Goal: Information Seeking & Learning: Learn about a topic

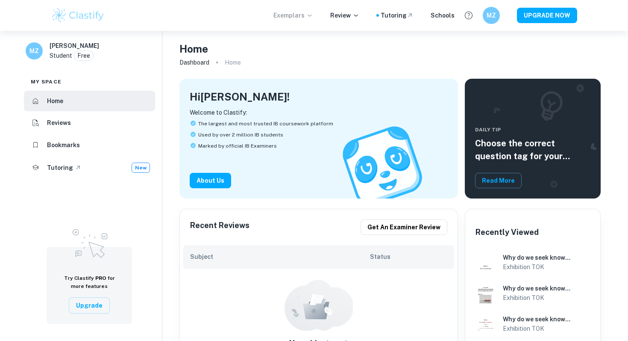
click at [312, 18] on icon at bounding box center [309, 15] width 7 height 7
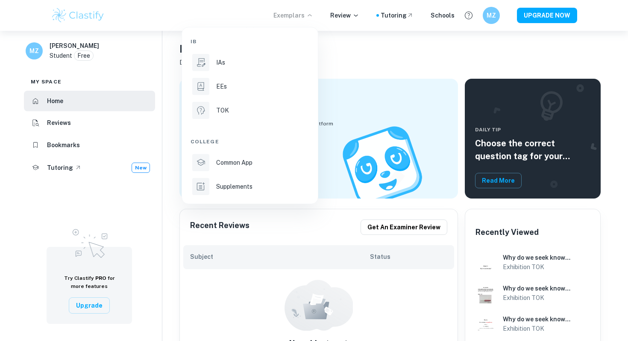
click at [63, 140] on div at bounding box center [314, 170] width 628 height 341
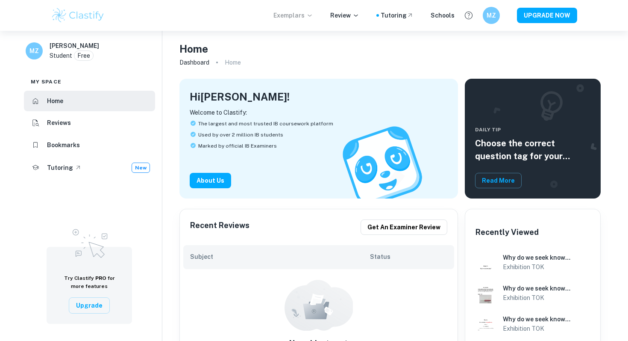
click at [64, 151] on div "IB IAs EEs TOK College Common App Supplements" at bounding box center [314, 170] width 628 height 341
click at [84, 144] on li "Bookmarks" at bounding box center [89, 145] width 131 height 21
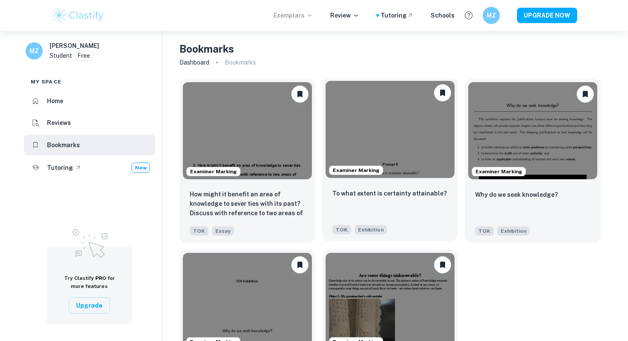
click at [421, 126] on img at bounding box center [390, 129] width 129 height 97
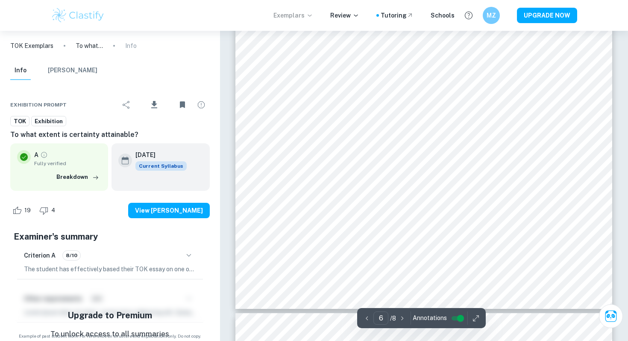
scroll to position [3079, 0]
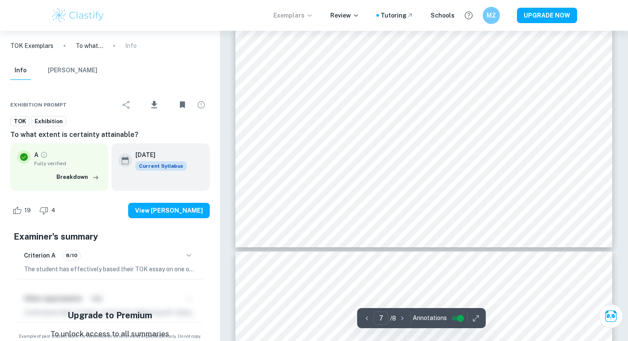
type input "8"
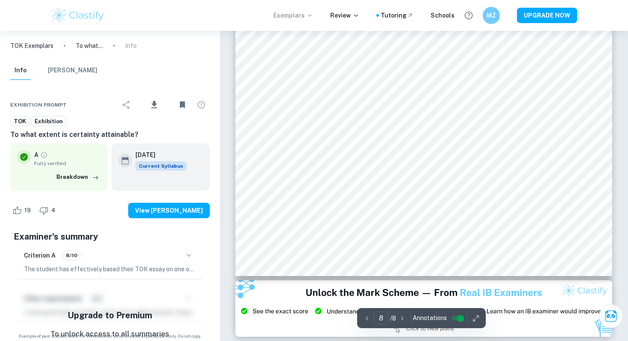
scroll to position [3822, 0]
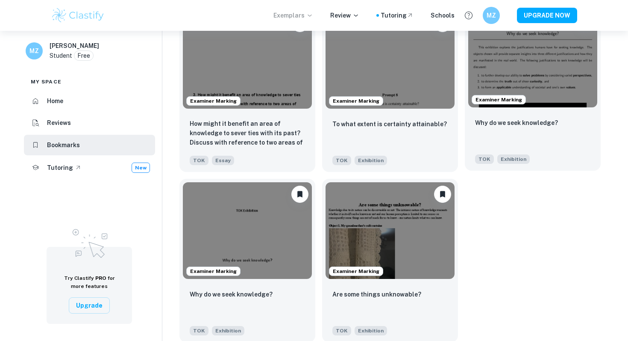
scroll to position [82, 0]
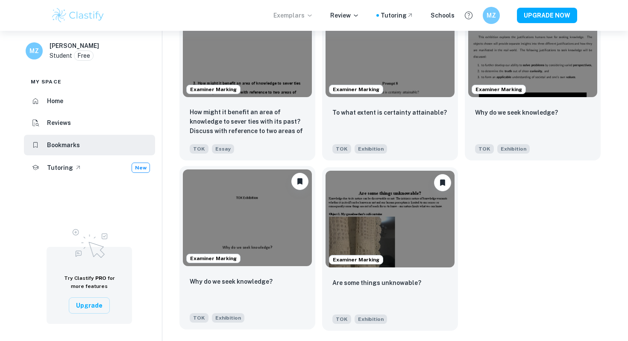
click at [241, 197] on img at bounding box center [247, 217] width 129 height 97
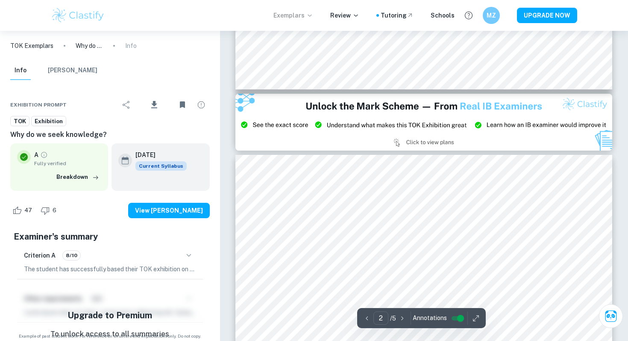
type input "3"
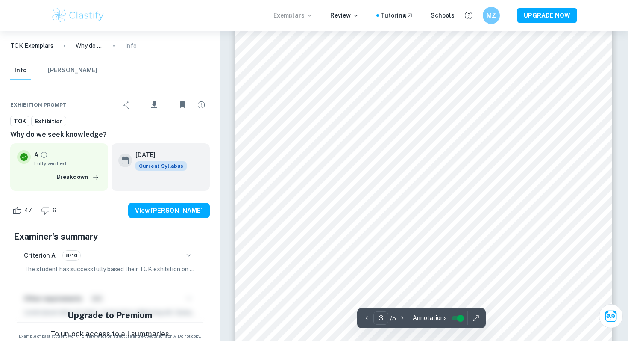
scroll to position [1174, 0]
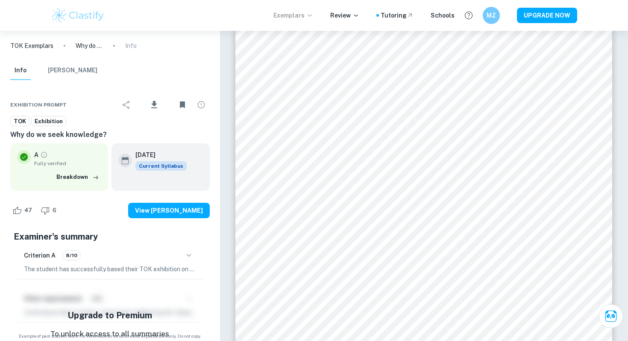
scroll to position [31, 0]
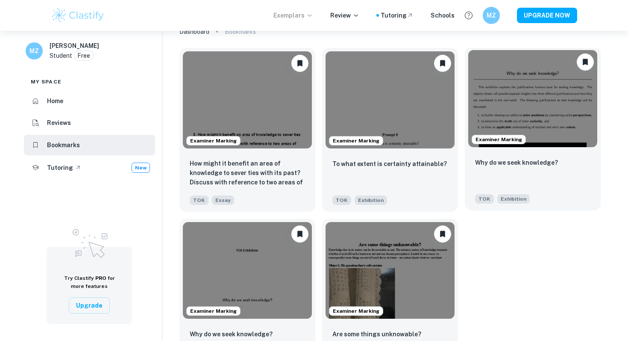
click at [504, 110] on img at bounding box center [532, 98] width 129 height 97
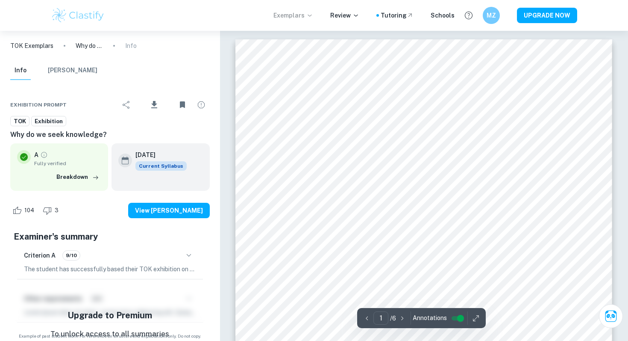
click at [189, 255] on icon "button" at bounding box center [189, 255] width 10 height 10
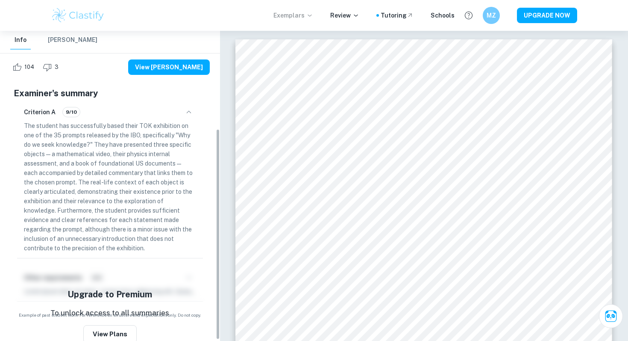
scroll to position [144, 0]
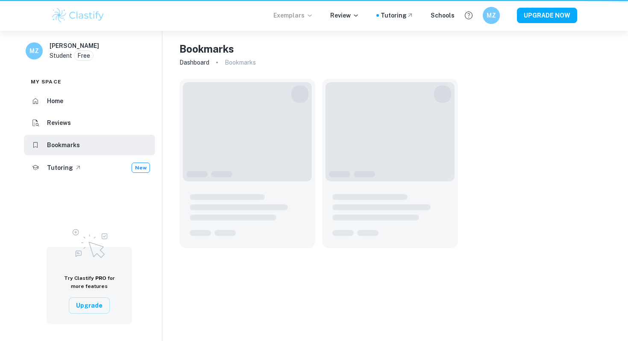
scroll to position [31, 0]
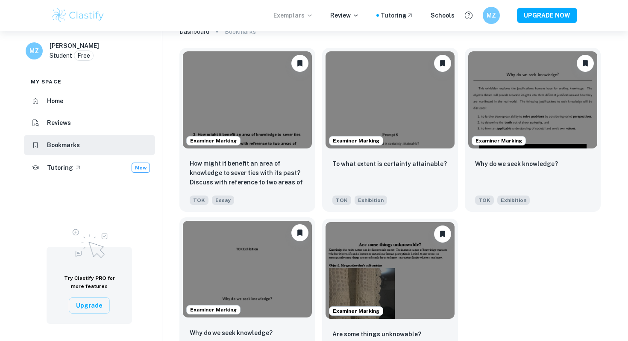
click at [247, 266] on img at bounding box center [247, 269] width 129 height 97
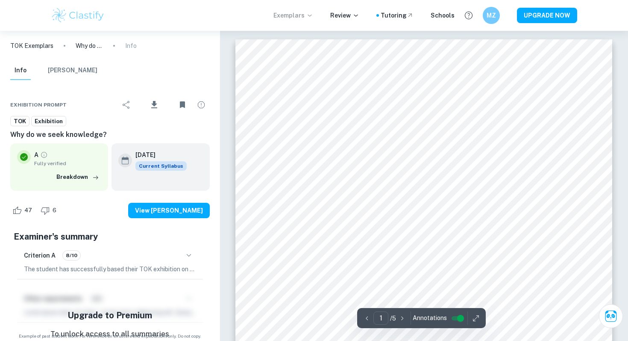
click at [188, 253] on icon "button" at bounding box center [189, 255] width 10 height 10
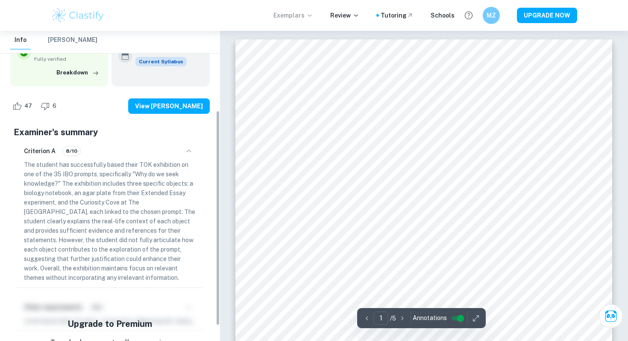
scroll to position [121, 0]
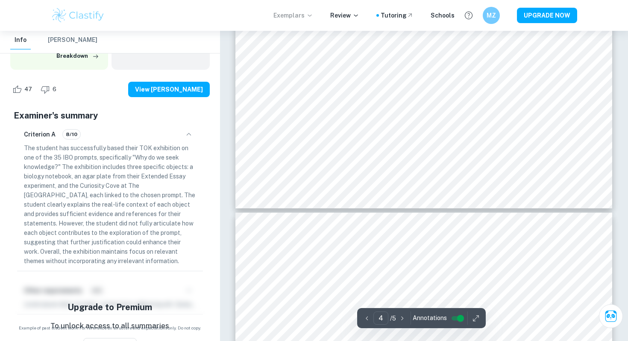
type input "5"
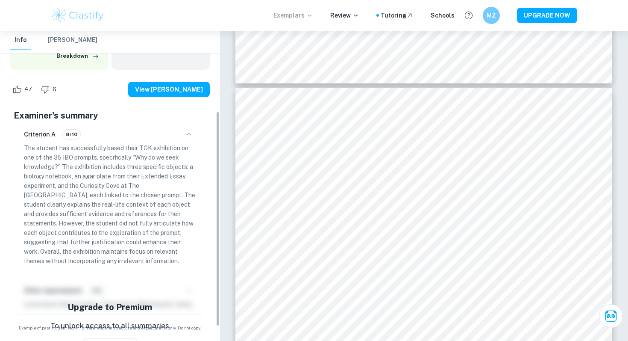
scroll to position [0, 0]
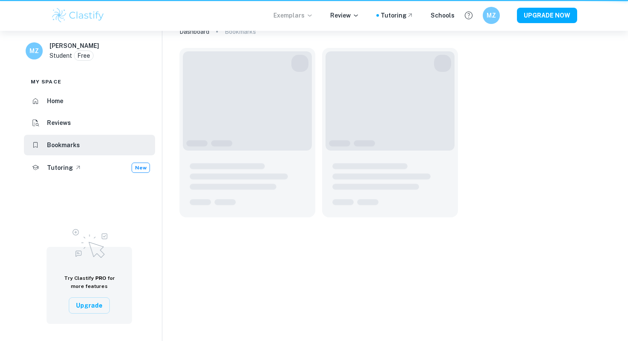
scroll to position [31, 0]
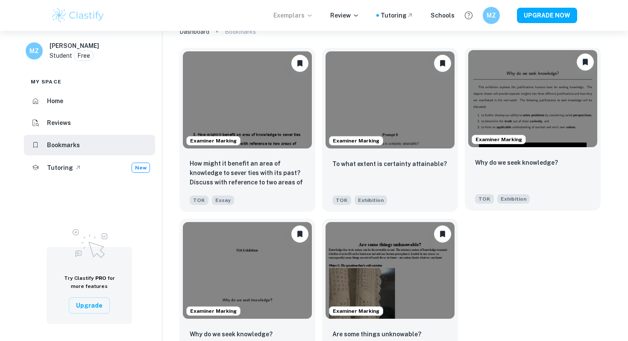
click at [521, 94] on img at bounding box center [532, 98] width 129 height 97
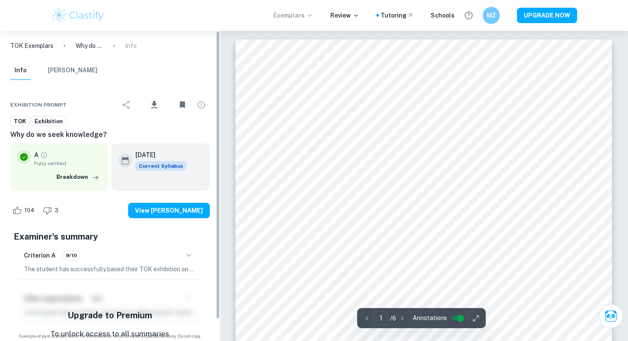
click at [191, 251] on icon "button" at bounding box center [189, 255] width 10 height 10
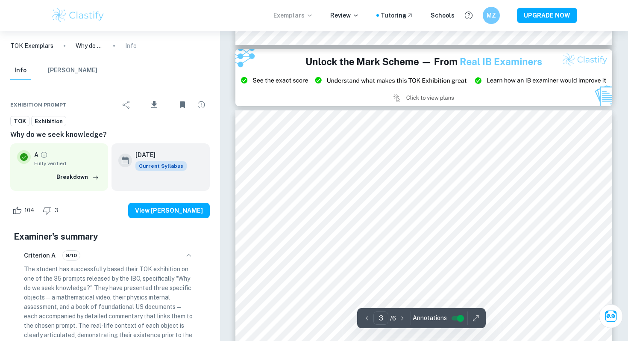
type input "2"
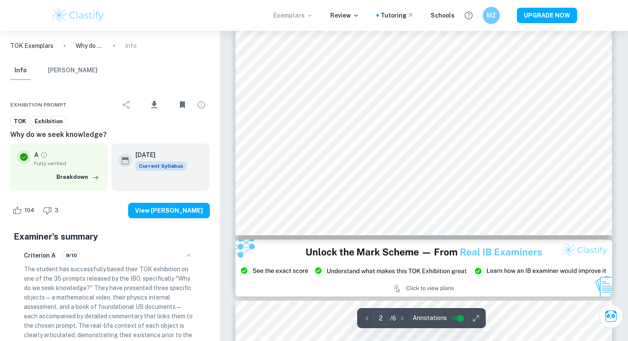
scroll to position [831, 0]
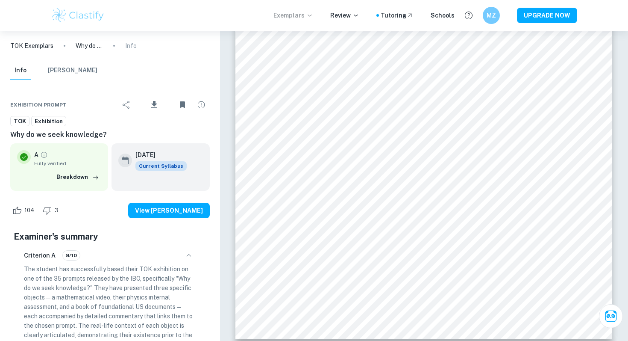
click at [71, 69] on button "[PERSON_NAME]" at bounding box center [73, 70] width 50 height 19
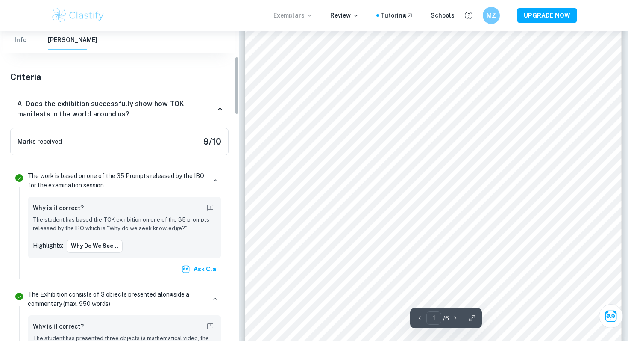
scroll to position [139, 0]
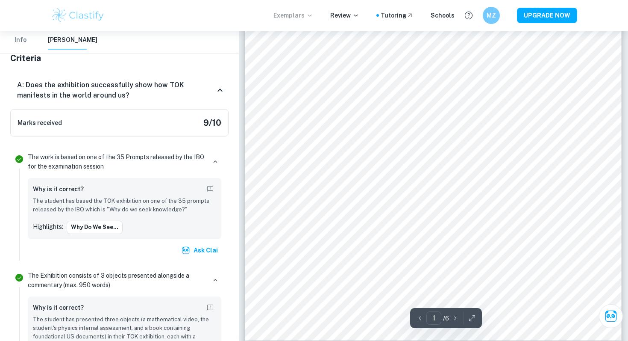
click at [103, 163] on p "The work is based on one of the 35 Prompts released by the IBO for the examinat…" at bounding box center [117, 161] width 178 height 19
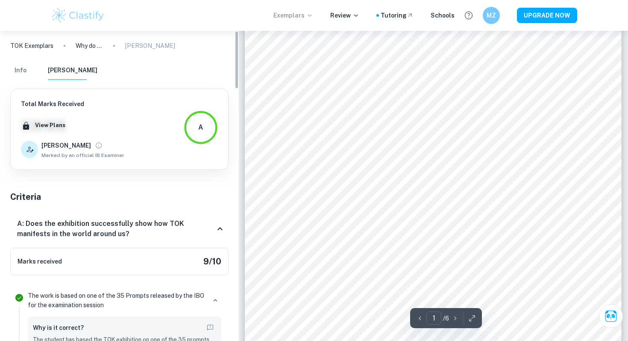
scroll to position [0, 0]
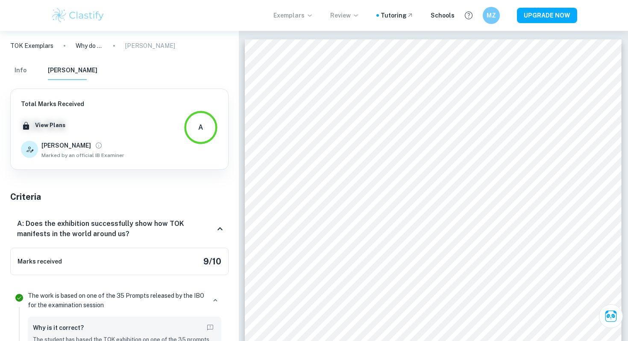
click at [344, 18] on p "Review" at bounding box center [344, 15] width 29 height 9
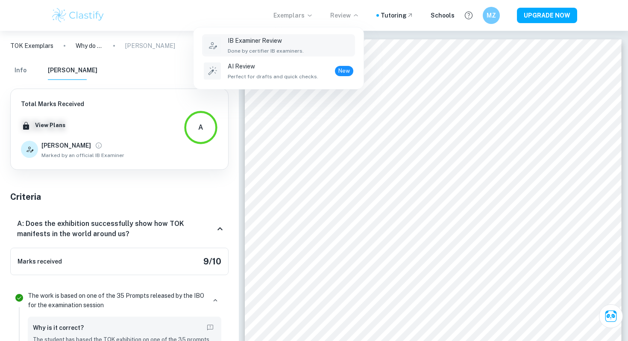
click at [290, 43] on p "IB Examiner Review" at bounding box center [266, 40] width 76 height 9
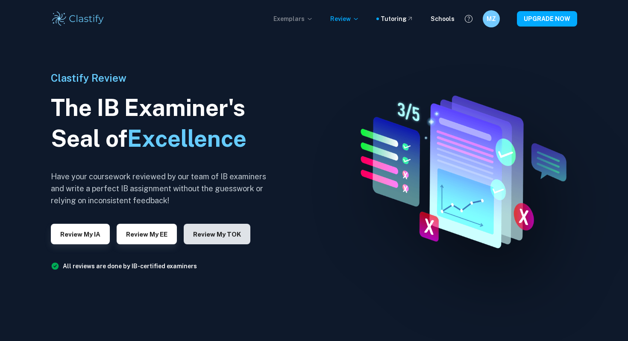
click at [203, 237] on button "Review my TOK" at bounding box center [217, 234] width 67 height 21
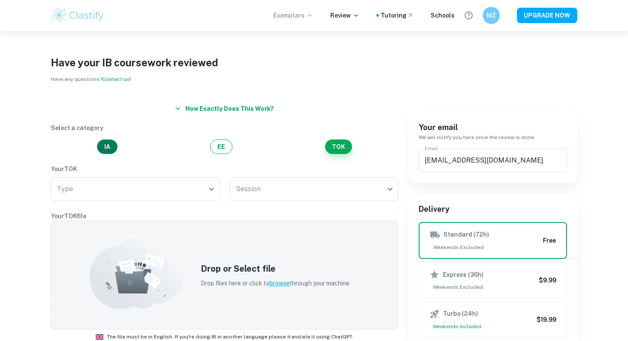
click at [110, 149] on button "IA" at bounding box center [107, 146] width 21 height 15
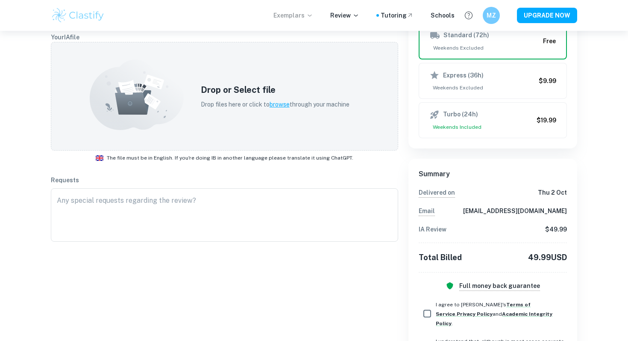
scroll to position [35, 0]
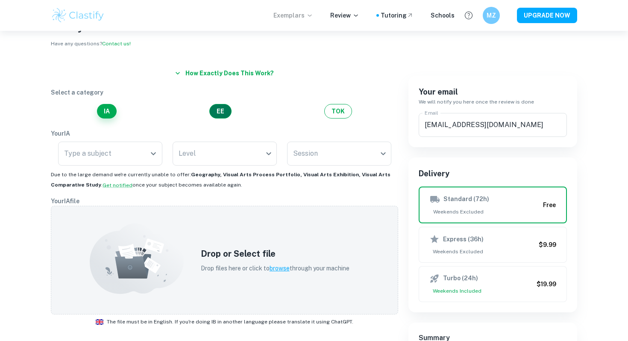
click at [218, 114] on button "EE" at bounding box center [220, 111] width 22 height 15
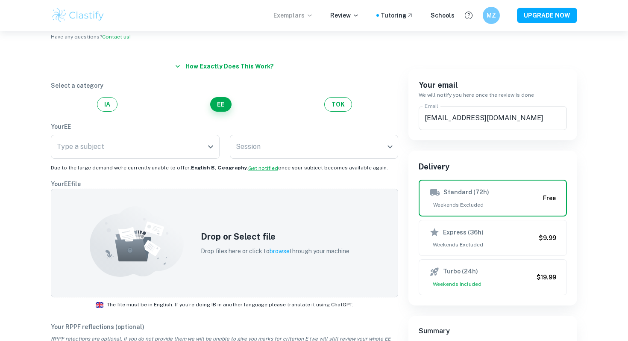
scroll to position [33, 0]
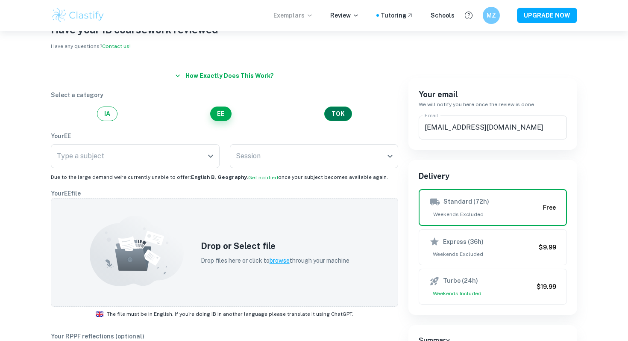
click at [333, 111] on button "TOK" at bounding box center [338, 113] width 28 height 15
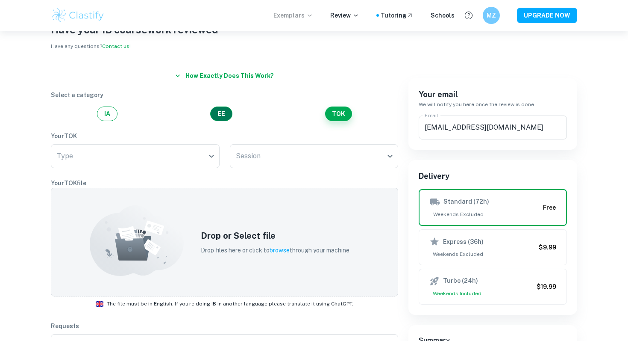
click at [218, 109] on button "EE" at bounding box center [221, 113] width 22 height 15
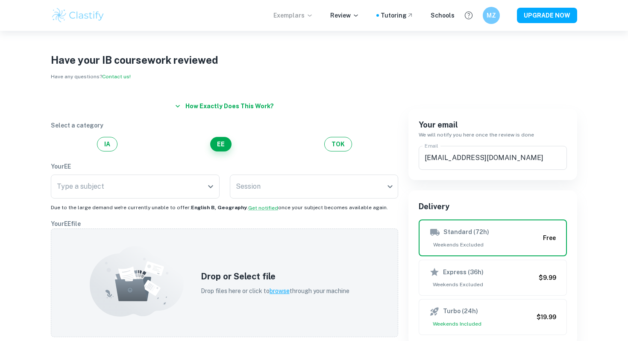
scroll to position [0, 0]
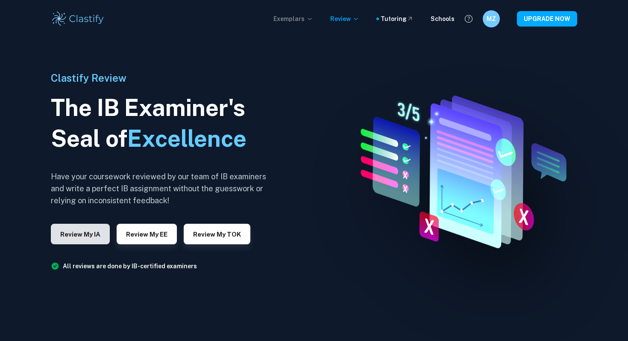
click at [91, 231] on button "Review my IA" at bounding box center [80, 234] width 59 height 21
click at [296, 18] on p "Exemplars" at bounding box center [294, 18] width 40 height 9
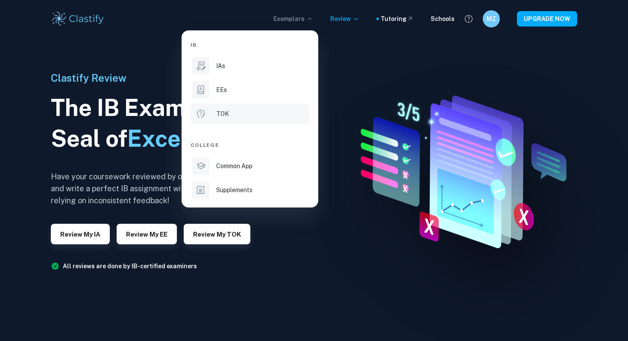
click at [240, 113] on div "TOK" at bounding box center [261, 113] width 91 height 9
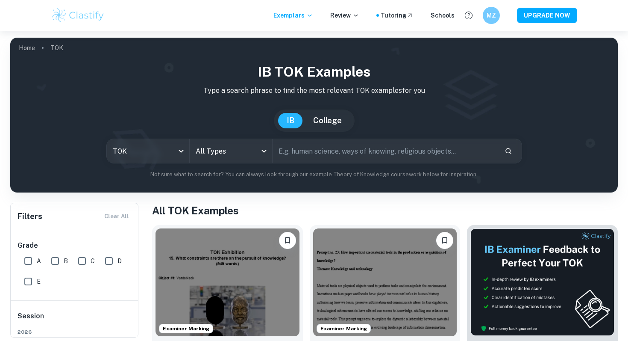
click at [329, 121] on button "College" at bounding box center [328, 120] width 46 height 15
type input "common app"
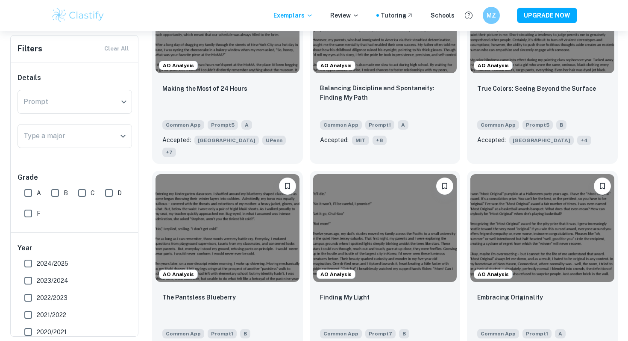
scroll to position [906, 0]
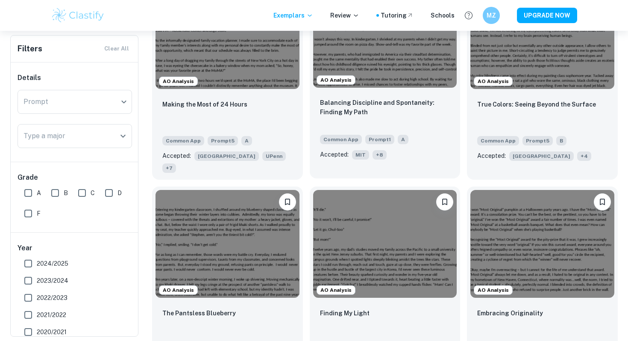
click at [376, 153] on span "+ 8" at bounding box center [380, 154] width 14 height 9
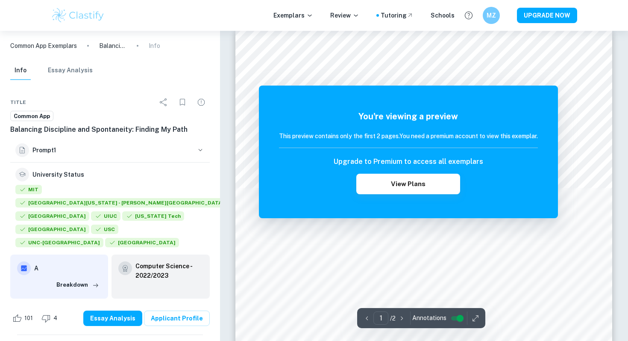
scroll to position [12, 0]
click at [415, 183] on button "View Plans" at bounding box center [407, 184] width 103 height 21
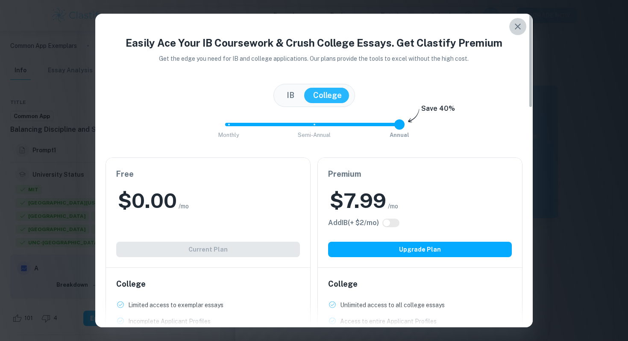
click at [519, 25] on icon "button" at bounding box center [518, 27] width 6 height 6
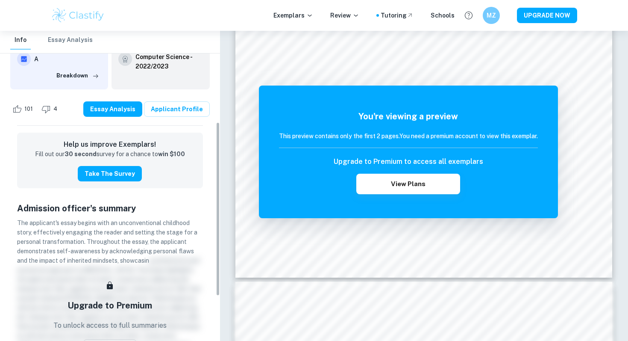
scroll to position [210, 0]
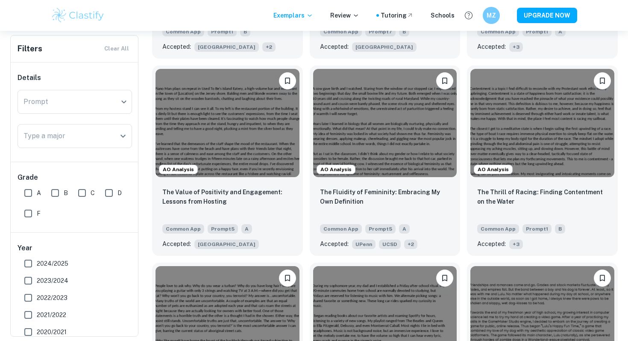
scroll to position [1228, 0]
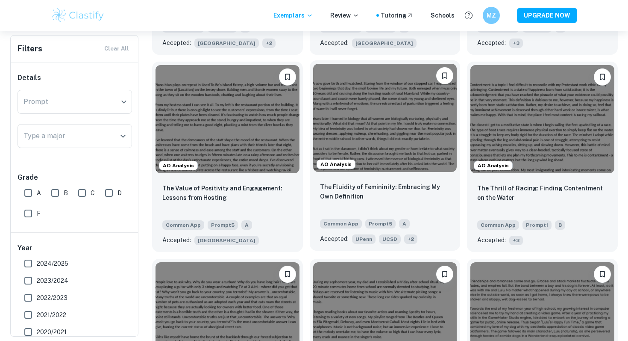
click at [410, 234] on span "+ 2" at bounding box center [410, 238] width 13 height 9
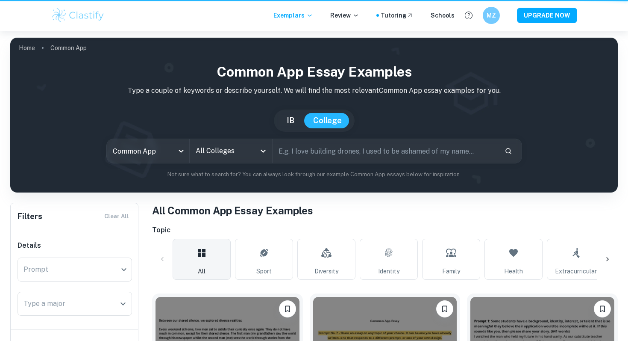
scroll to position [1228, 0]
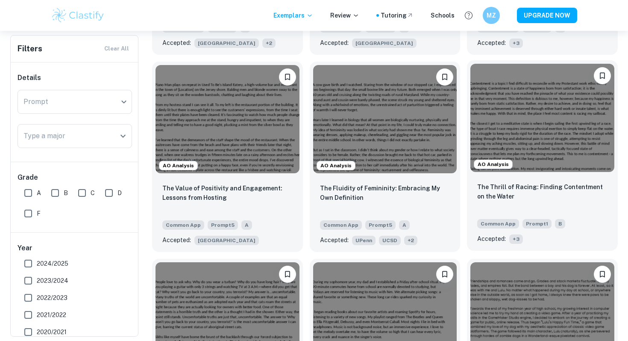
click at [518, 234] on span "+ 3" at bounding box center [516, 238] width 14 height 9
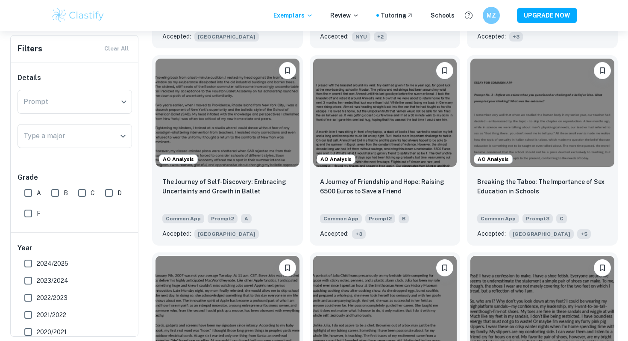
scroll to position [1631, 0]
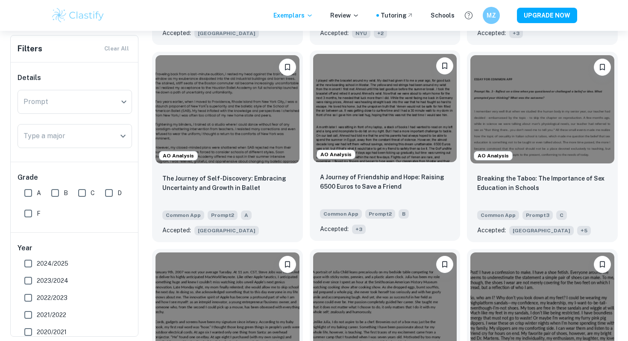
click at [360, 224] on span "+ 3" at bounding box center [359, 228] width 14 height 9
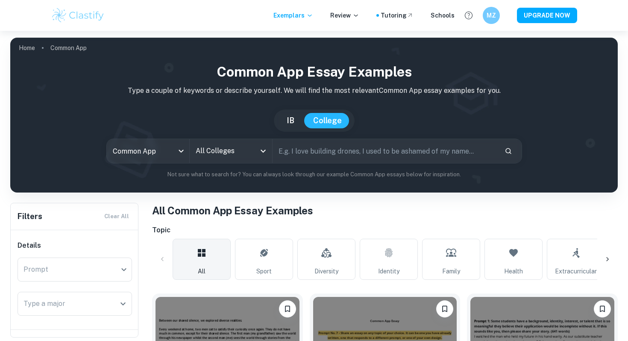
click at [292, 119] on button "IB" at bounding box center [290, 120] width 25 height 15
type input "ia"
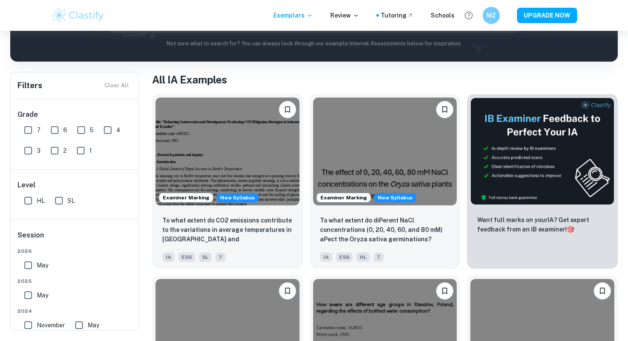
scroll to position [137, 0]
